Goal: Task Accomplishment & Management: Use online tool/utility

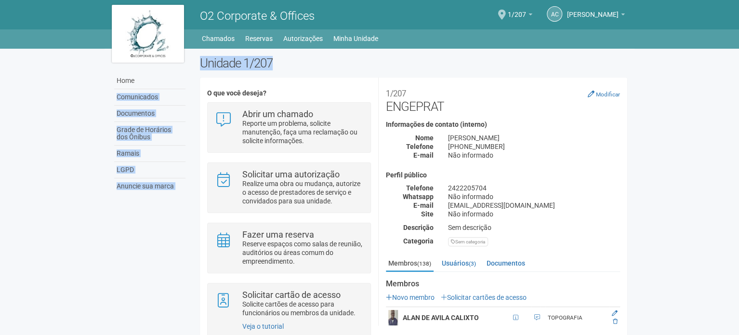
drag, startPoint x: 241, startPoint y: 61, endPoint x: 148, endPoint y: 57, distance: 93.1
click at [148, 57] on div "Home Comunicados Documentos Grade de Horários dos Ônibus Ramais LGPD Anuncie su…" at bounding box center [370, 204] width 530 height 311
click at [206, 56] on h2 "Unidade 1/207" at bounding box center [413, 63] width 427 height 14
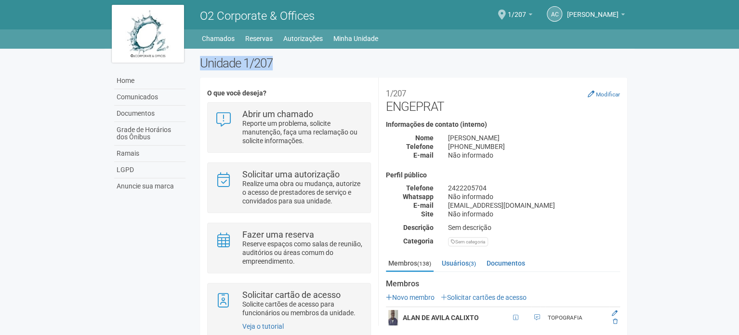
drag, startPoint x: 199, startPoint y: 60, endPoint x: 306, endPoint y: 68, distance: 107.8
click at [306, 68] on div "Unidade 1/207 O que você deseja? Abrir um chamado Reporte um problema, solicite…" at bounding box center [414, 208] width 442 height 304
click at [299, 68] on h2 "Unidade 1/207" at bounding box center [413, 63] width 427 height 14
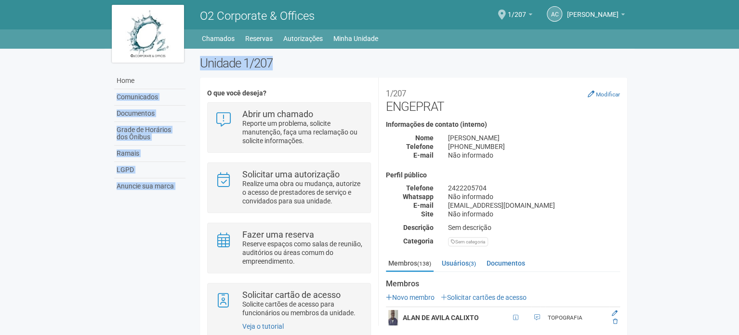
drag, startPoint x: 297, startPoint y: 68, endPoint x: 180, endPoint y: 69, distance: 117.1
click at [180, 69] on div "Home Comunicados Documentos Grade de Horários dos Ônibus Ramais LGPD Anuncie su…" at bounding box center [370, 204] width 530 height 311
click at [213, 66] on h2 "Unidade 1/207" at bounding box center [413, 63] width 427 height 14
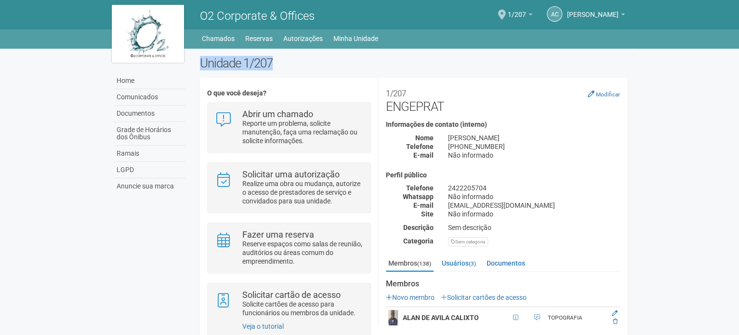
drag, startPoint x: 202, startPoint y: 63, endPoint x: 280, endPoint y: 62, distance: 78.5
click at [280, 62] on h2 "Unidade 1/207" at bounding box center [413, 63] width 427 height 14
click at [269, 66] on h2 "Unidade 1/207" at bounding box center [413, 63] width 427 height 14
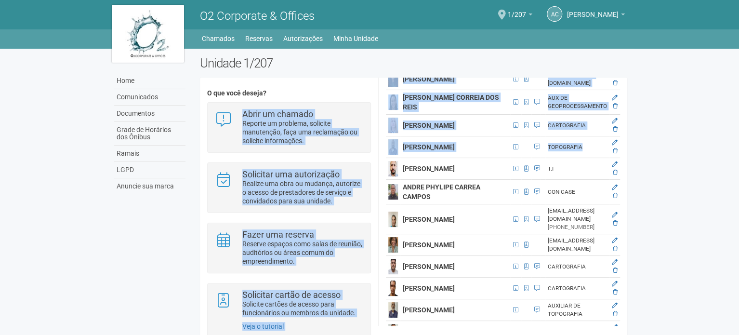
drag, startPoint x: 370, startPoint y: 88, endPoint x: 549, endPoint y: 245, distance: 238.3
click at [559, 334] on html "Aguarde... O2 Corporate & Offices AC [PERSON_NAME] [PERSON_NAME] [EMAIL_ADDRESS…" at bounding box center [369, 167] width 739 height 335
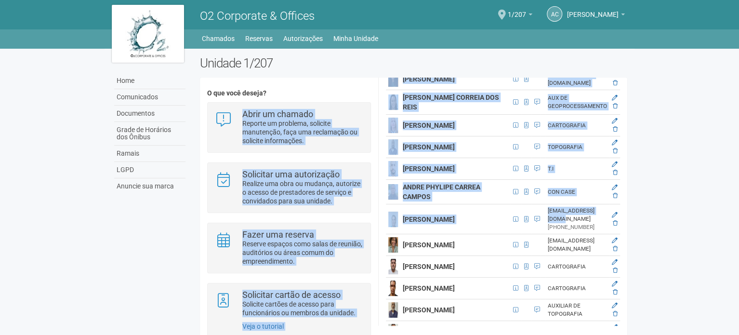
scroll to position [470, 0]
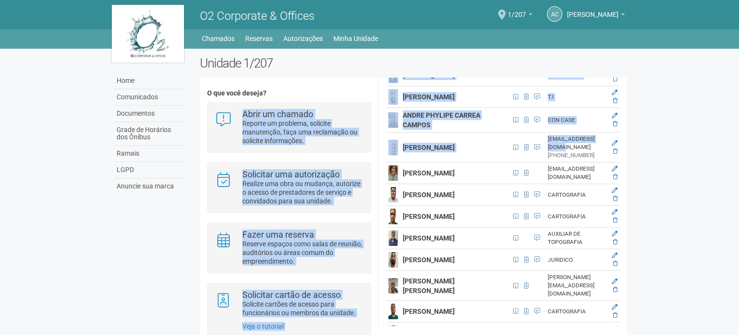
click at [551, 86] on td "TOPOGRAFIA" at bounding box center [577, 76] width 64 height 22
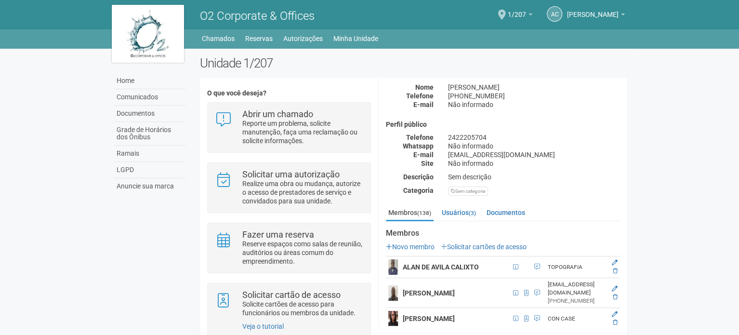
scroll to position [0, 0]
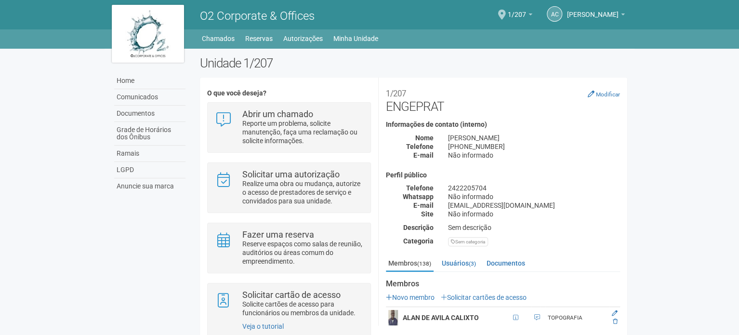
drag, startPoint x: 567, startPoint y: 224, endPoint x: 508, endPoint y: 125, distance: 114.9
